Goal: Find specific page/section: Find specific page/section

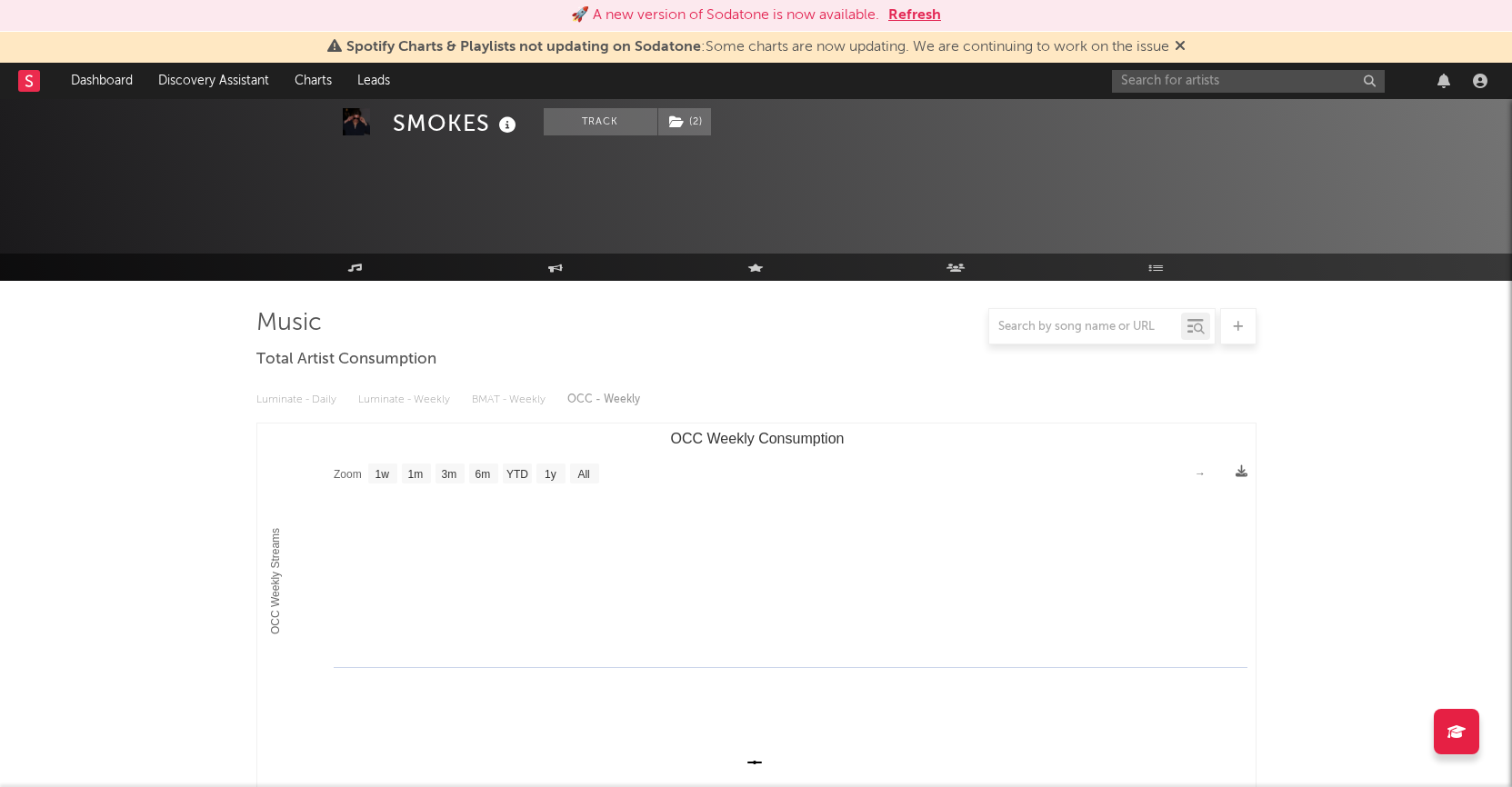
select select "1w"
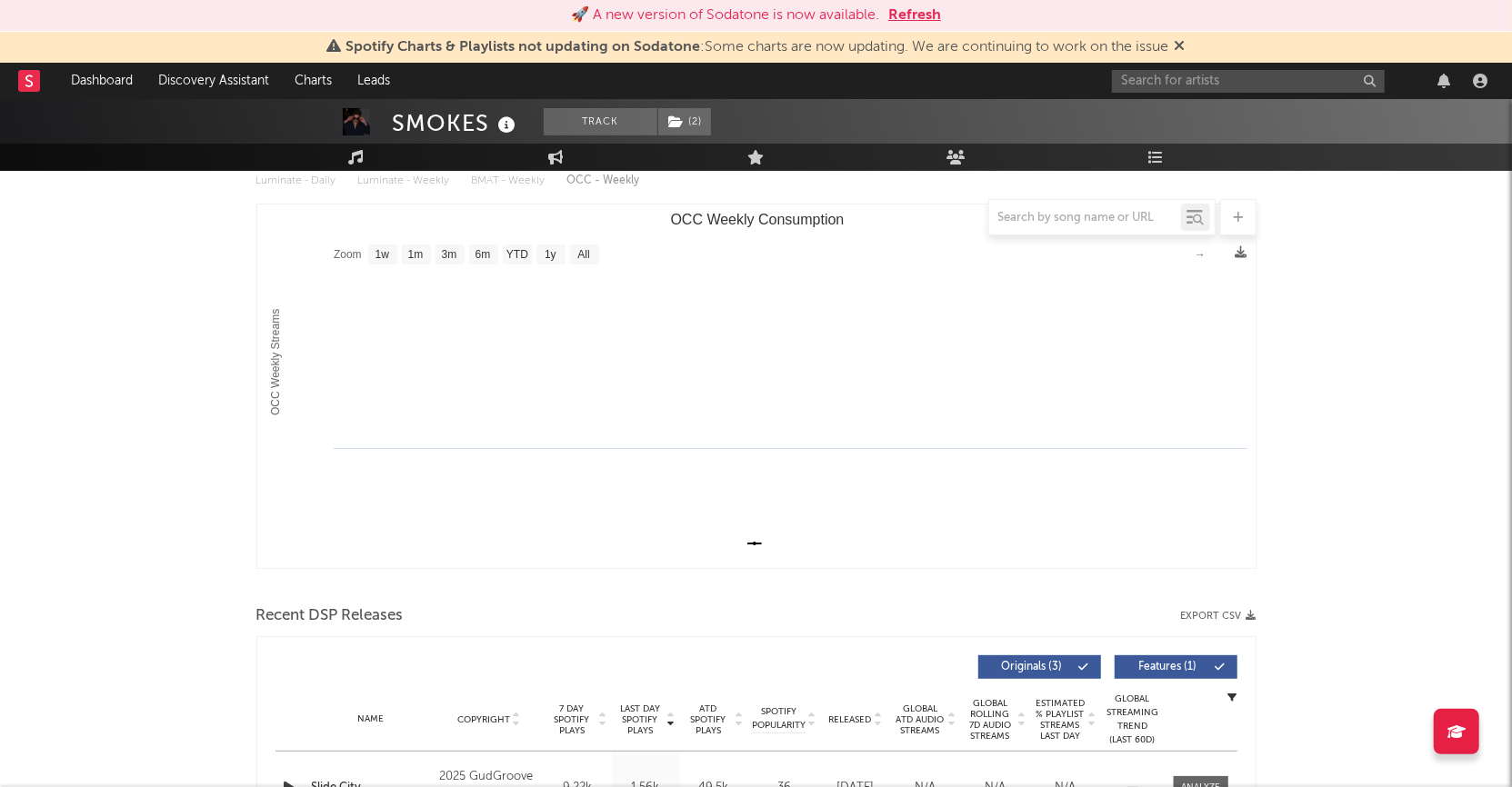
scroll to position [605, 0]
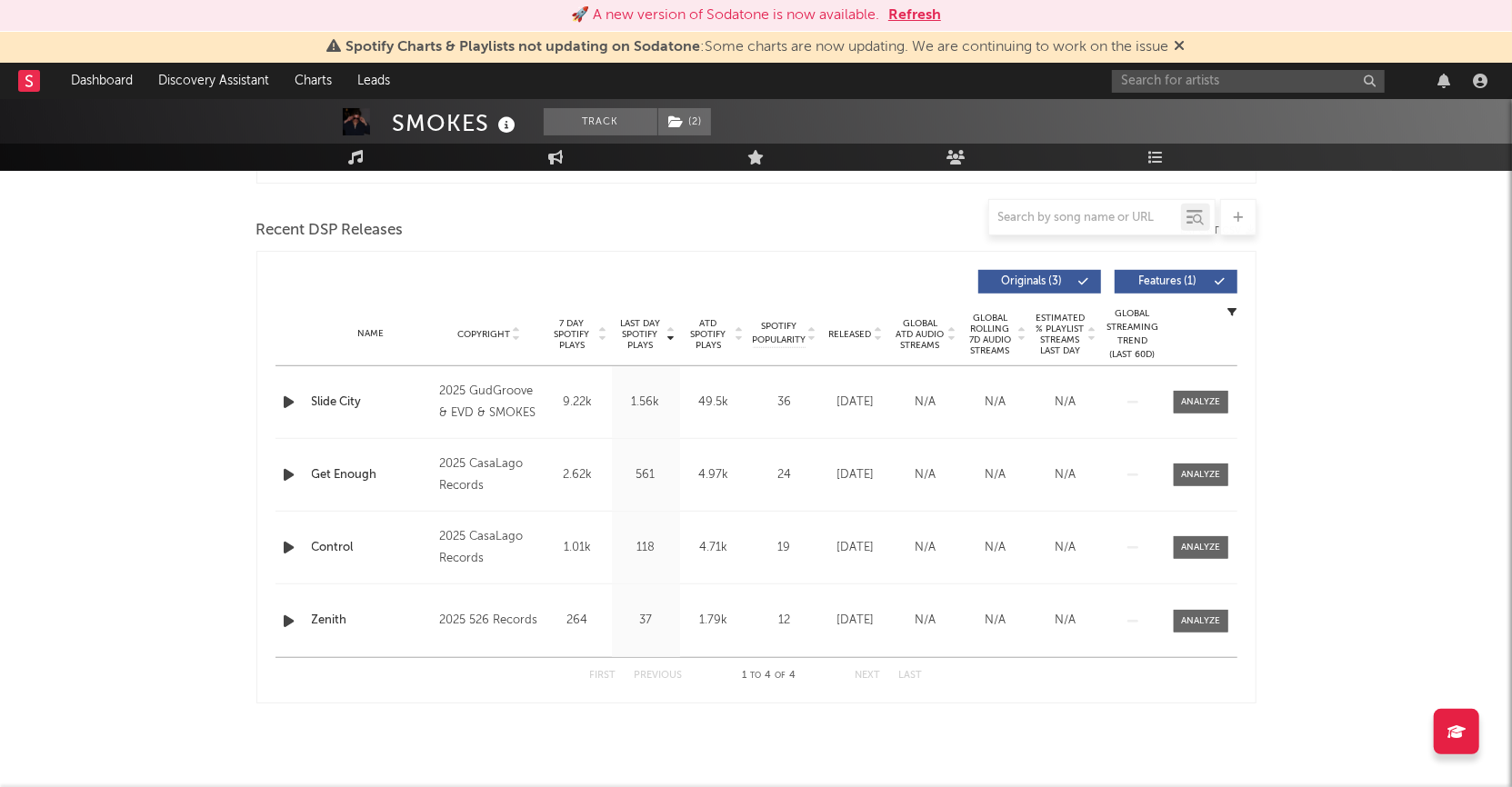
click at [34, 86] on rect at bounding box center [29, 81] width 22 height 22
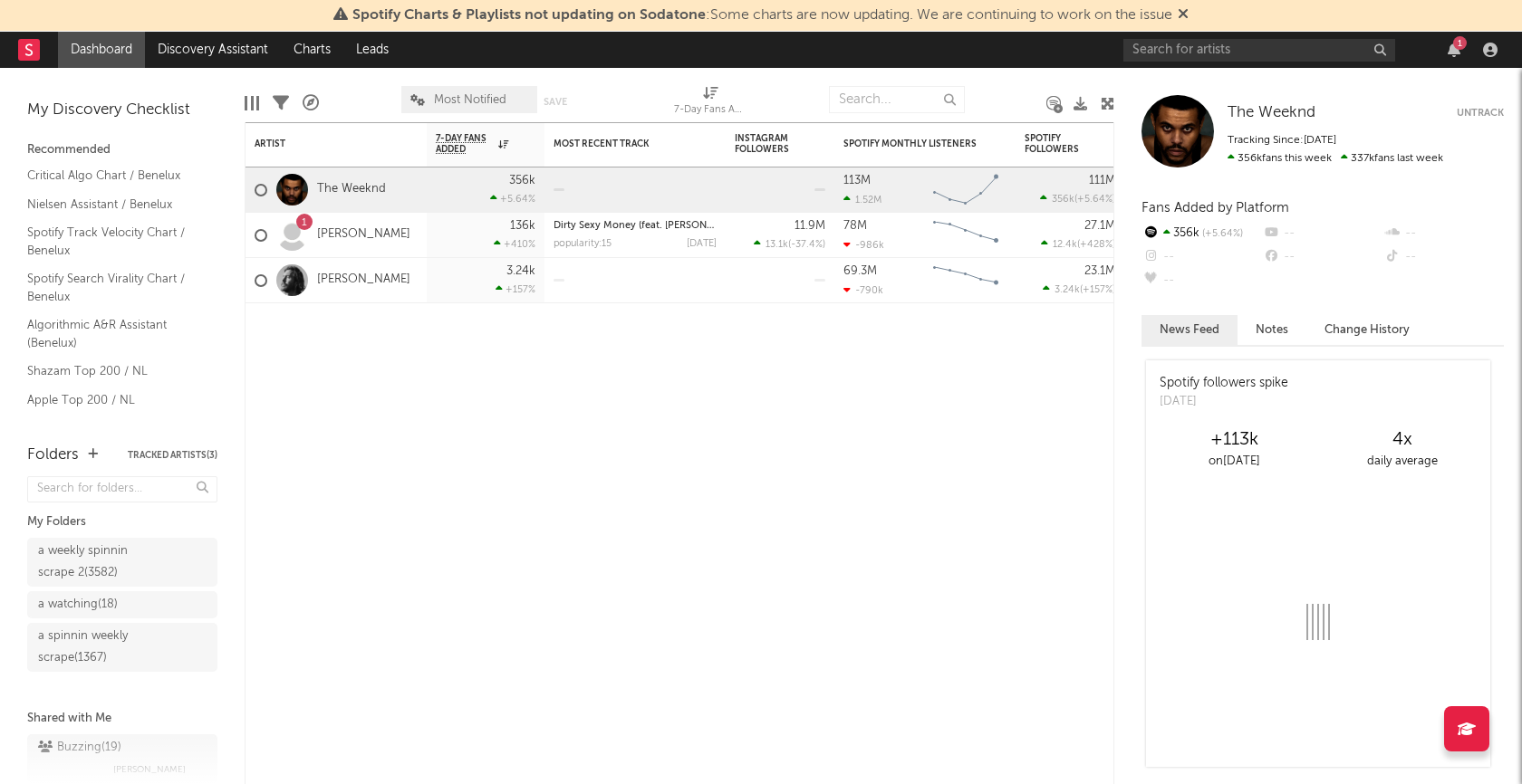
scroll to position [50, 0]
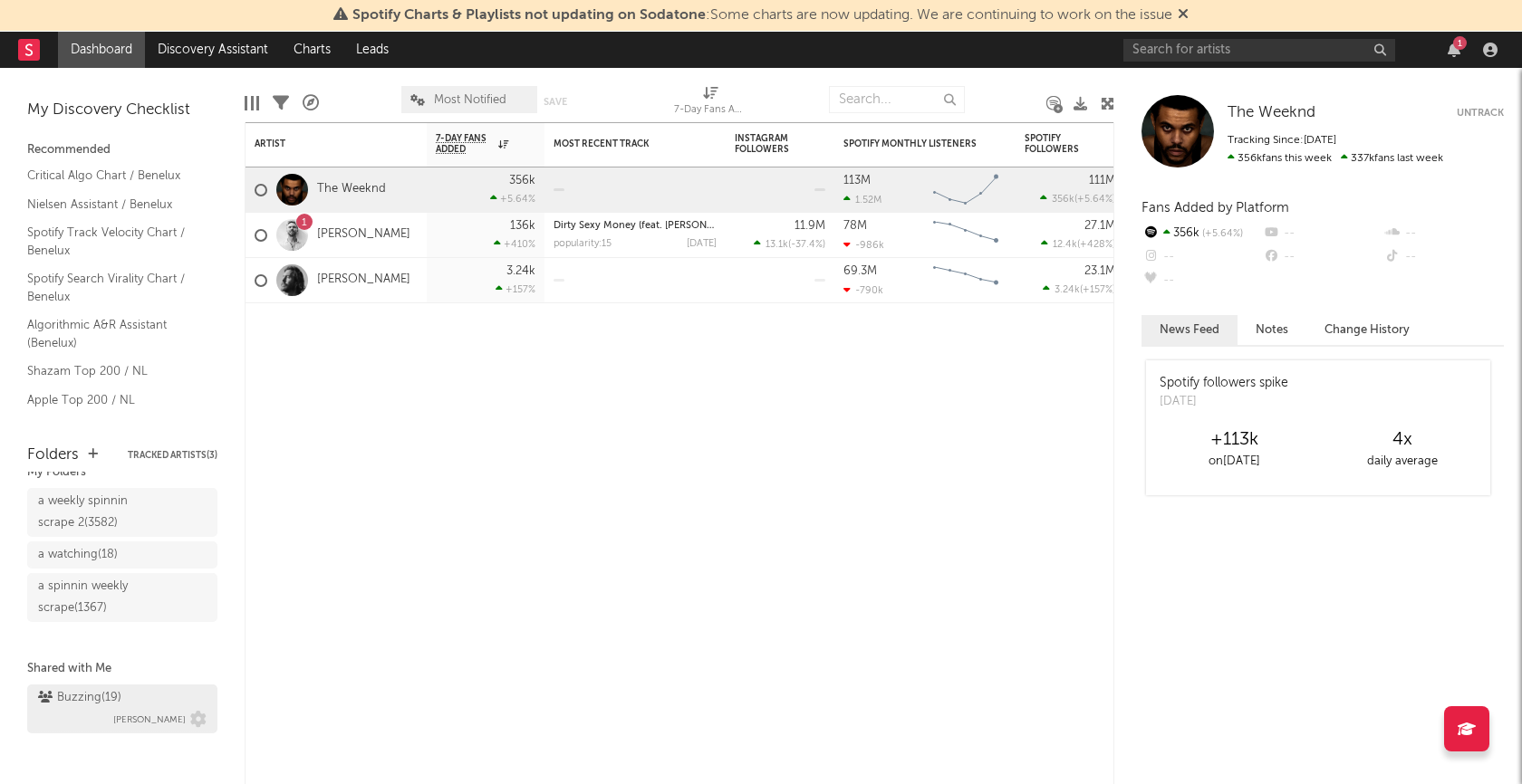
click at [89, 692] on div "Buzzing ( 19 )" at bounding box center [80, 698] width 83 height 22
